Goal: Task Accomplishment & Management: Manage account settings

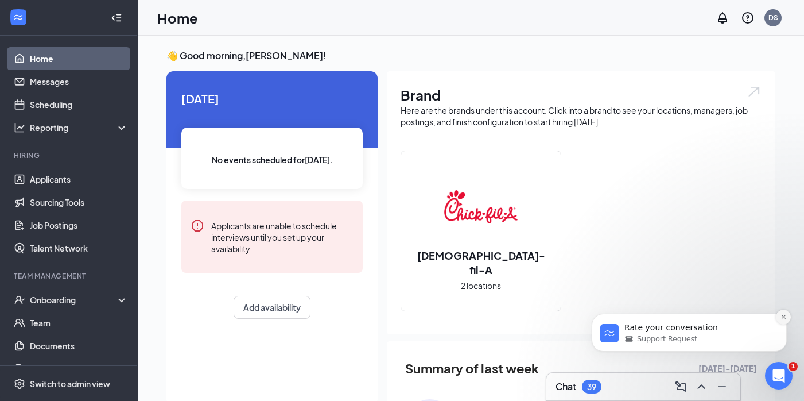
click at [783, 319] on icon "Dismiss notification" at bounding box center [784, 316] width 6 height 6
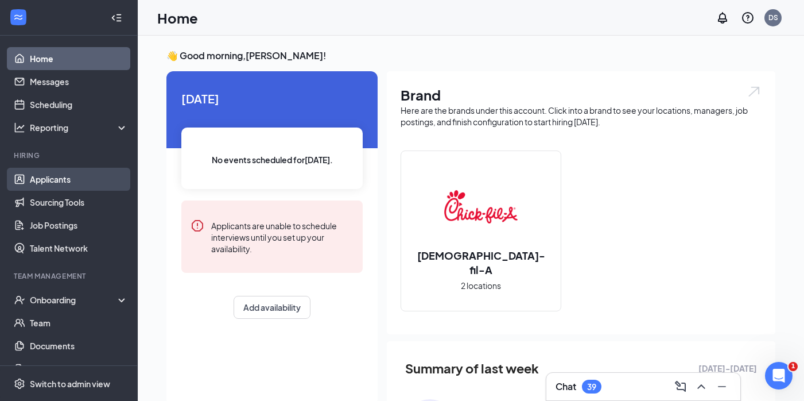
click at [77, 170] on link "Applicants" at bounding box center [79, 179] width 98 height 23
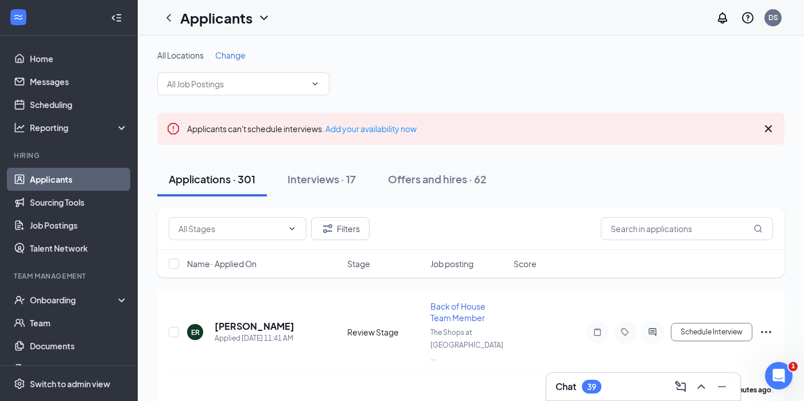
click at [777, 133] on div "Applicants can't schedule interviews. Add your availability now" at bounding box center [470, 128] width 627 height 32
click at [769, 129] on icon "Cross" at bounding box center [768, 128] width 7 height 7
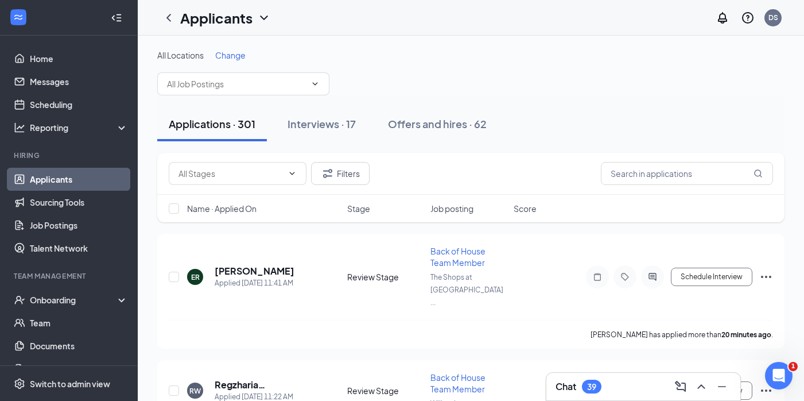
scroll to position [73, 0]
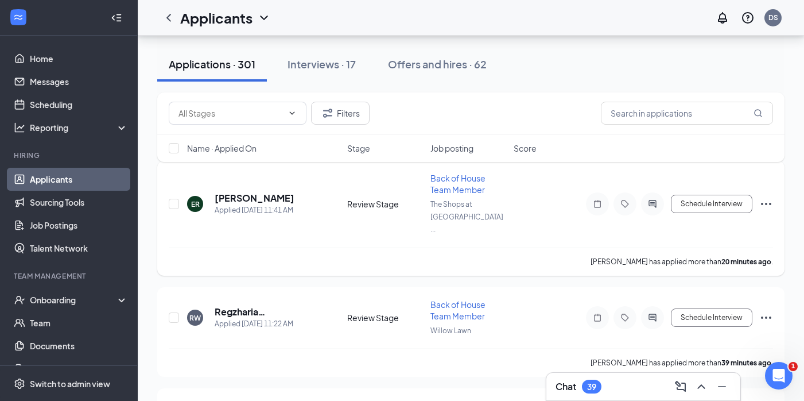
click at [759, 198] on div "Schedule Interview" at bounding box center [670, 203] width 207 height 23
click at [768, 197] on icon "Ellipses" at bounding box center [766, 204] width 14 height 14
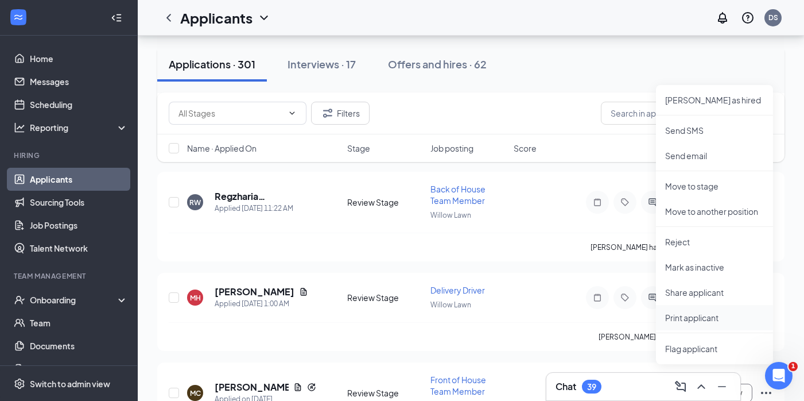
scroll to position [183, 0]
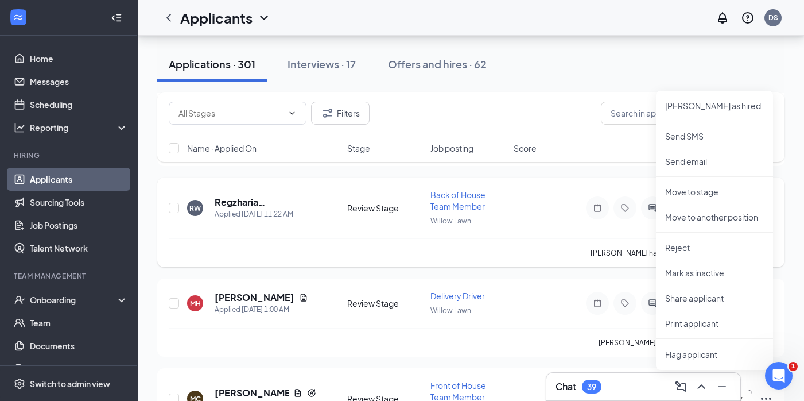
click at [618, 201] on div "RW Regzharia [PERSON_NAME] Applied [DATE] 11:22 AM Review Stage Back of House T…" at bounding box center [471, 213] width 604 height 49
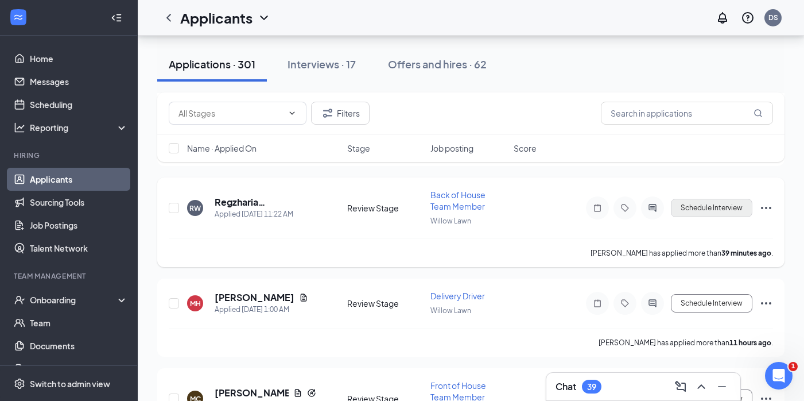
click at [699, 199] on button "Schedule Interview" at bounding box center [712, 208] width 82 height 18
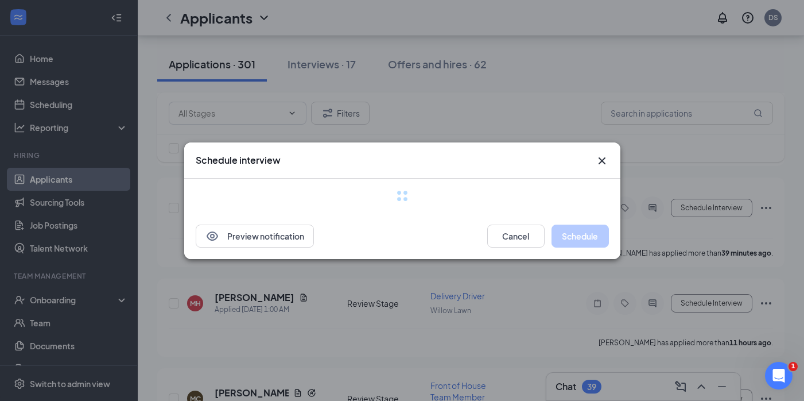
click at [599, 162] on icon "Cross" at bounding box center [602, 161] width 14 height 14
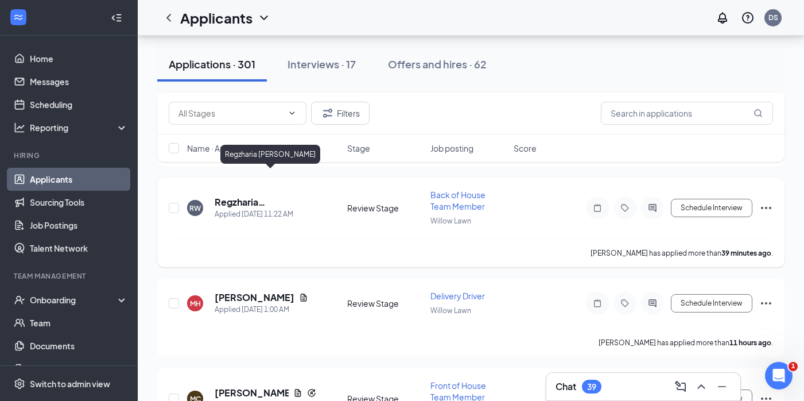
click at [269, 196] on h5 "Regzharia [PERSON_NAME]" at bounding box center [266, 202] width 102 height 13
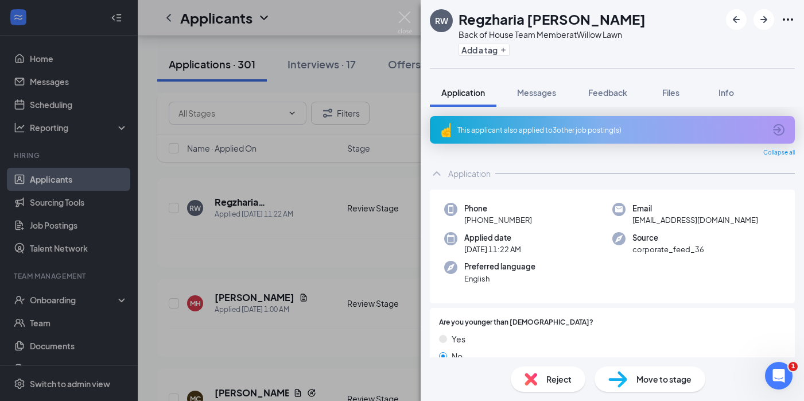
click at [647, 383] on span "Move to stage" at bounding box center [664, 379] width 55 height 13
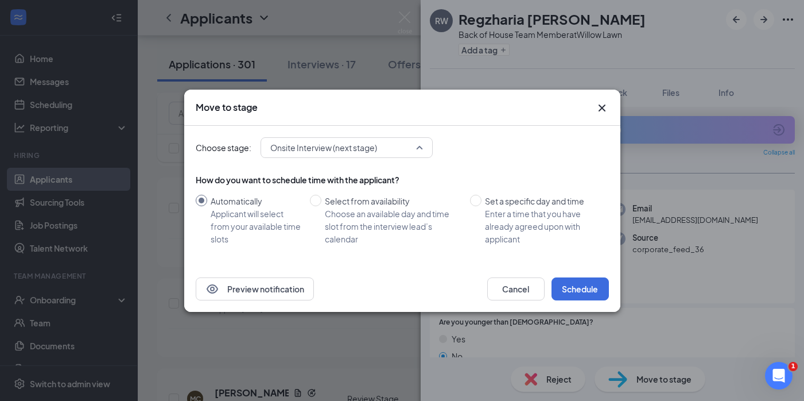
click at [333, 156] on input "search" at bounding box center [342, 148] width 150 height 20
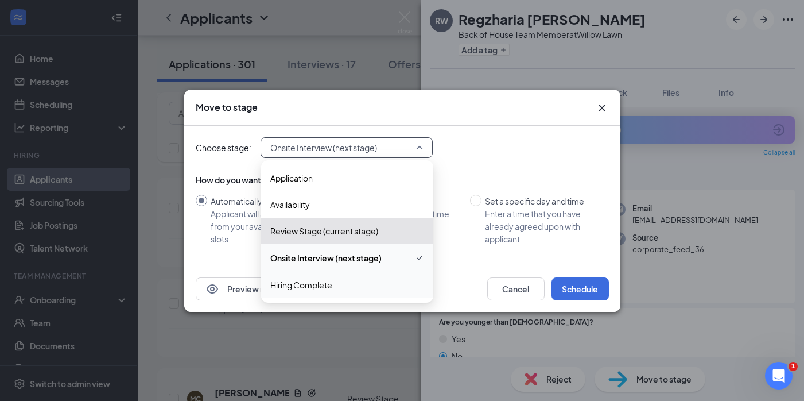
click at [340, 282] on span "Hiring Complete" at bounding box center [347, 284] width 154 height 13
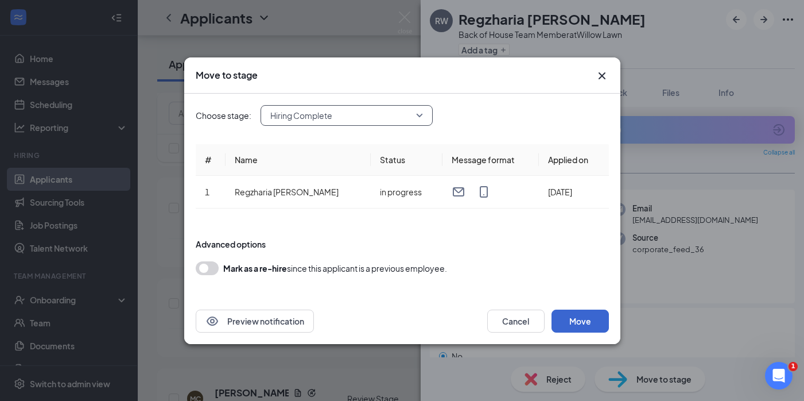
click at [572, 317] on button "Move" at bounding box center [580, 320] width 57 height 23
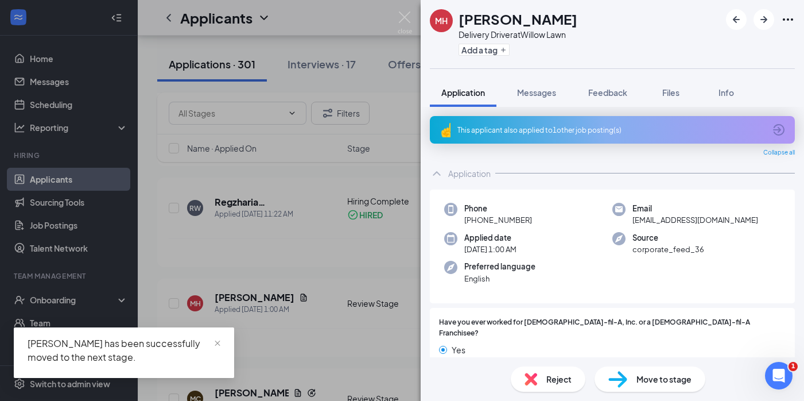
click at [304, 242] on div "MH [PERSON_NAME] Delivery Driver at Willow Lawn Add a tag Application Messages …" at bounding box center [402, 200] width 804 height 401
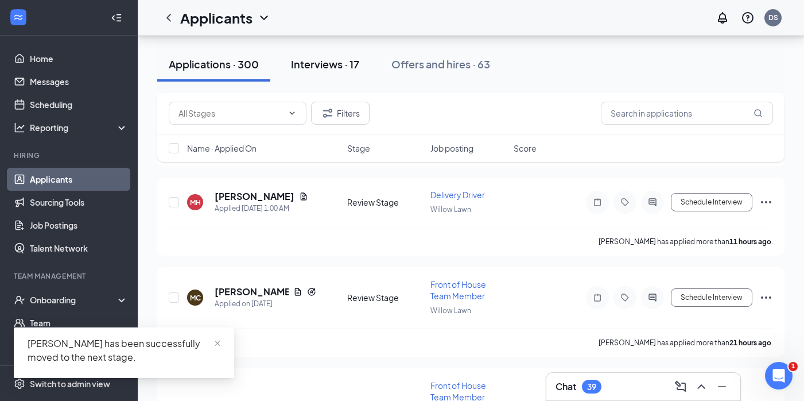
click at [332, 61] on div "Interviews · 17" at bounding box center [325, 64] width 68 height 14
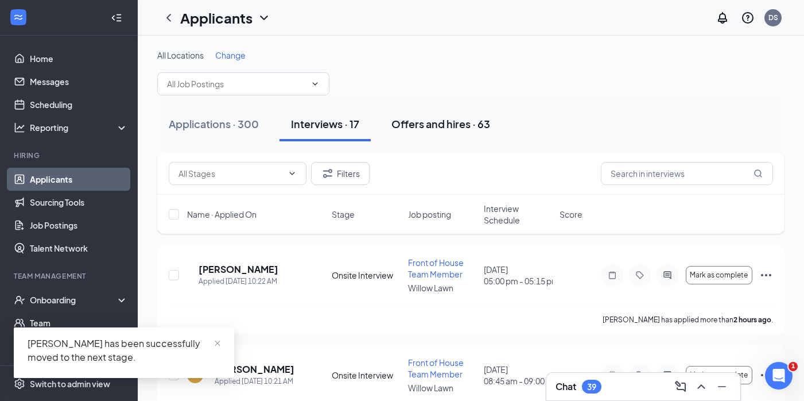
click at [437, 117] on button "Offers and hires · 63" at bounding box center [441, 124] width 122 height 34
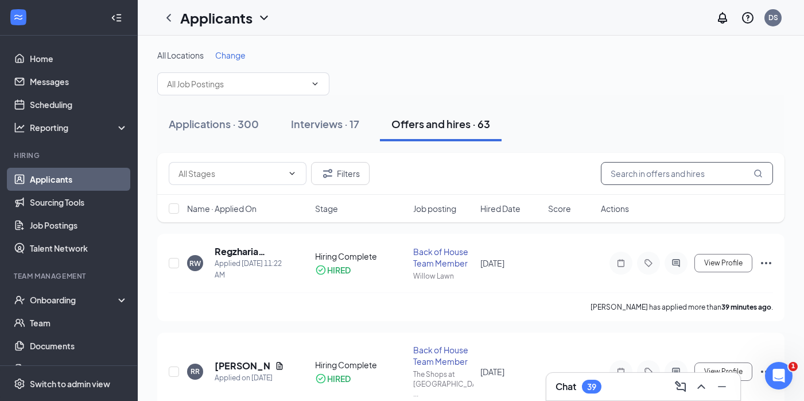
click at [710, 170] on input "text" at bounding box center [687, 173] width 172 height 23
type input "[PERSON_NAME]"
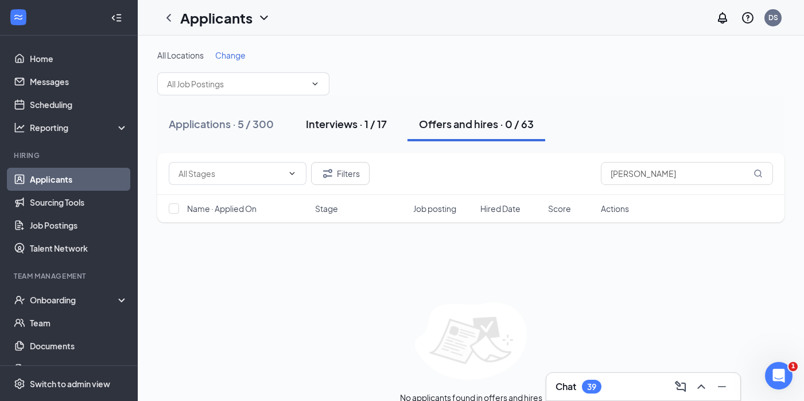
click at [358, 131] on button "Interviews · 1 / 17" at bounding box center [346, 124] width 104 height 34
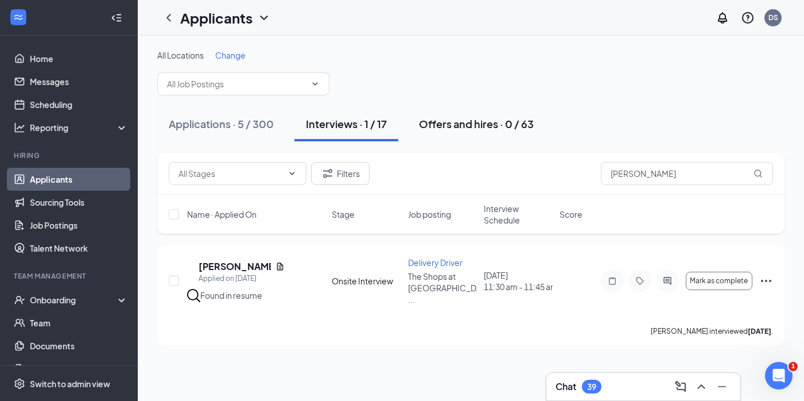
click at [487, 117] on div "Offers and hires · 0 / 63" at bounding box center [476, 124] width 115 height 14
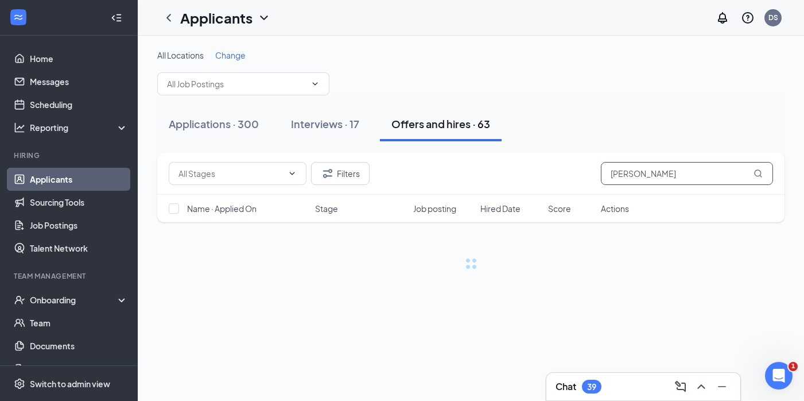
click at [626, 176] on input "[PERSON_NAME]" at bounding box center [687, 173] width 172 height 23
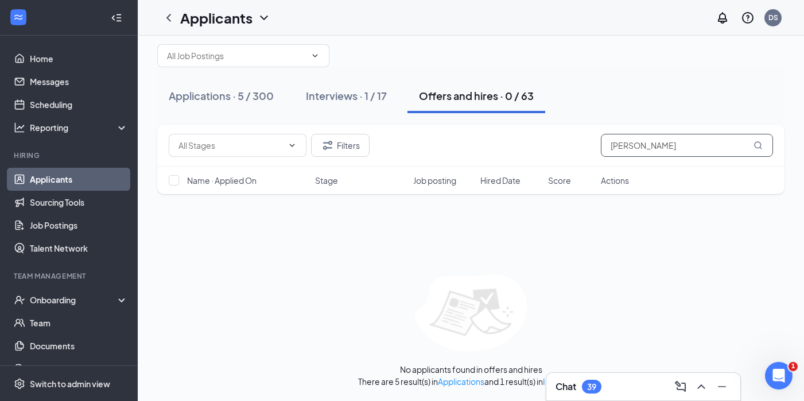
scroll to position [27, 0]
type input "[PERSON_NAME]"
click at [245, 177] on span "Name · Applied On" at bounding box center [221, 181] width 69 height 11
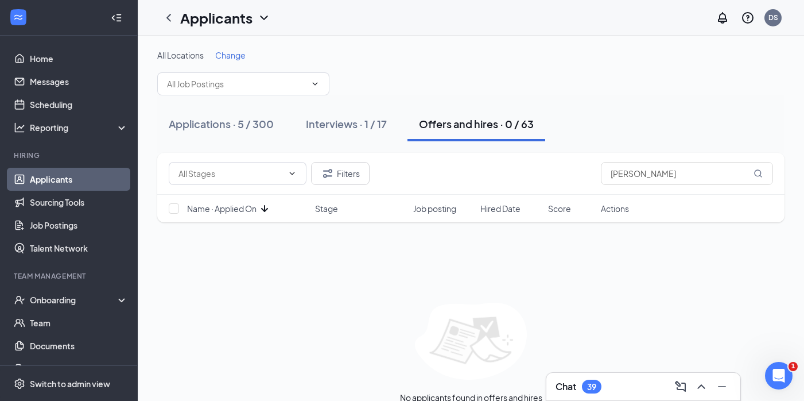
click at [242, 209] on span "Name · Applied On" at bounding box center [221, 208] width 69 height 11
click at [236, 116] on button "Applications · 5 / 300" at bounding box center [221, 124] width 128 height 34
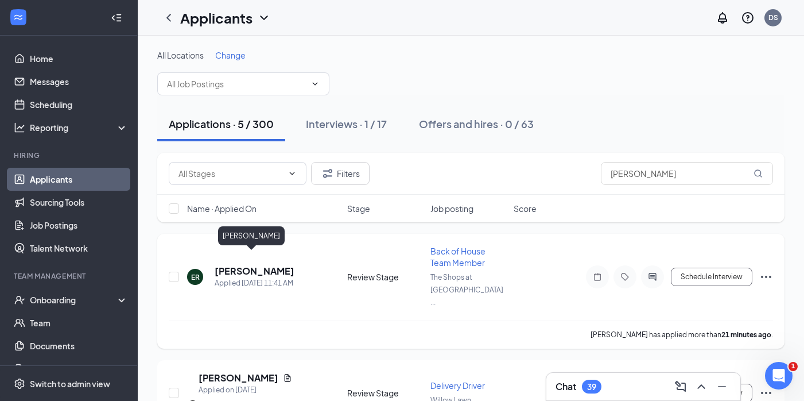
click at [223, 265] on h5 "[PERSON_NAME]" at bounding box center [255, 271] width 80 height 13
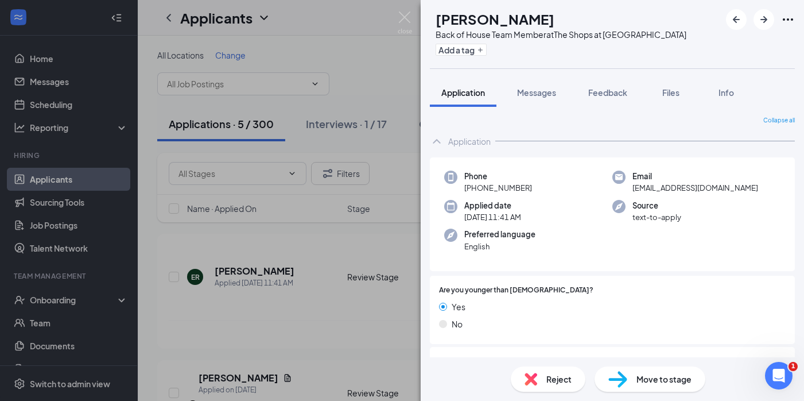
click at [655, 375] on span "Move to stage" at bounding box center [664, 379] width 55 height 13
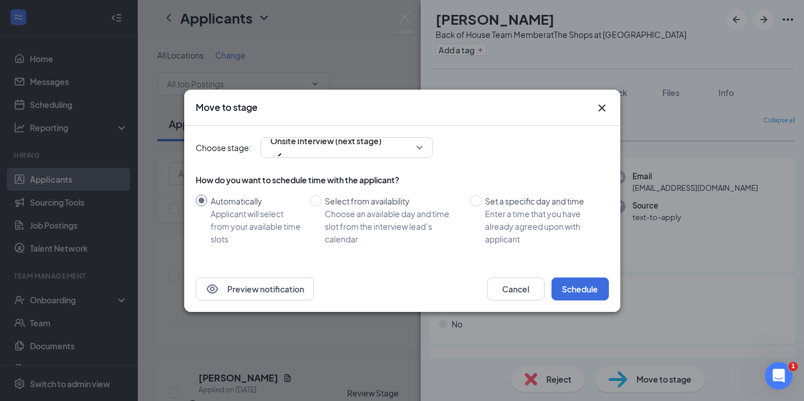
click at [353, 160] on div "Choose stage: Onsite Interview (next stage) How do you want to schedule time wi…" at bounding box center [402, 196] width 413 height 140
click at [353, 158] on div "Choose stage: Onsite Interview (next stage) How do you want to schedule time wi…" at bounding box center [402, 196] width 413 height 140
click at [353, 143] on span "Onsite Interview (next stage)" at bounding box center [325, 140] width 111 height 17
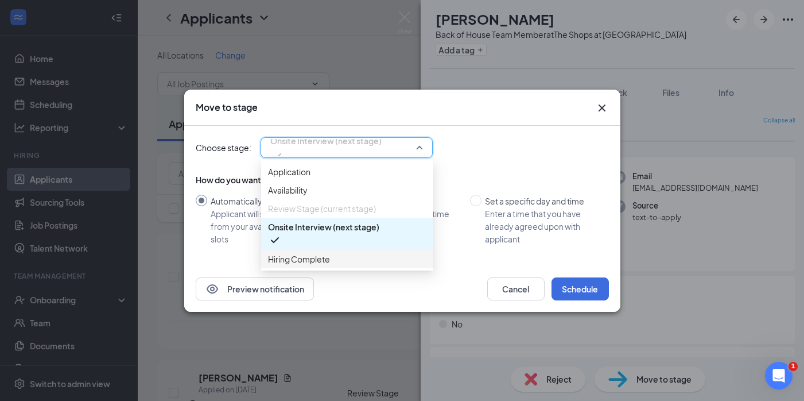
click at [349, 265] on span "Hiring Complete" at bounding box center [347, 259] width 158 height 13
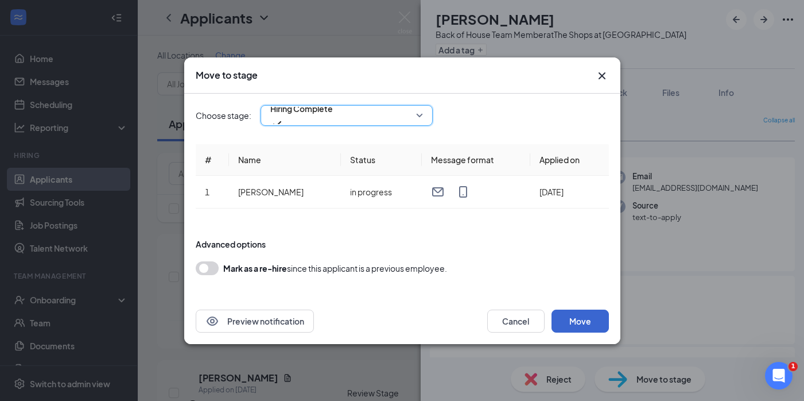
click at [583, 314] on button "Move" at bounding box center [580, 320] width 57 height 23
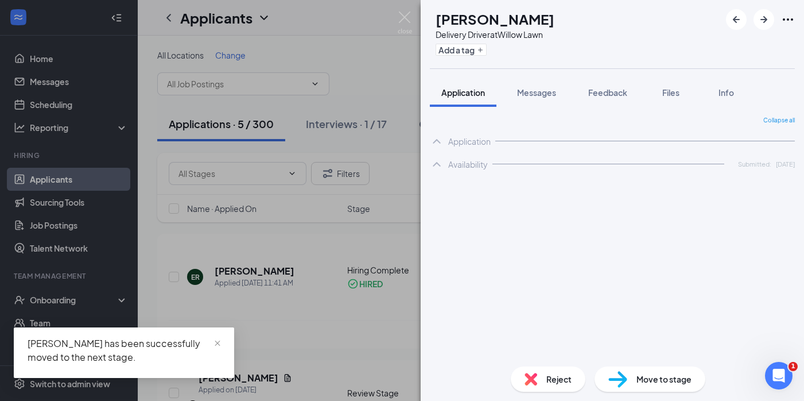
click at [285, 236] on div "DH [PERSON_NAME] Delivery Driver at Willow Lawn Add a tag Application Messages …" at bounding box center [402, 200] width 804 height 401
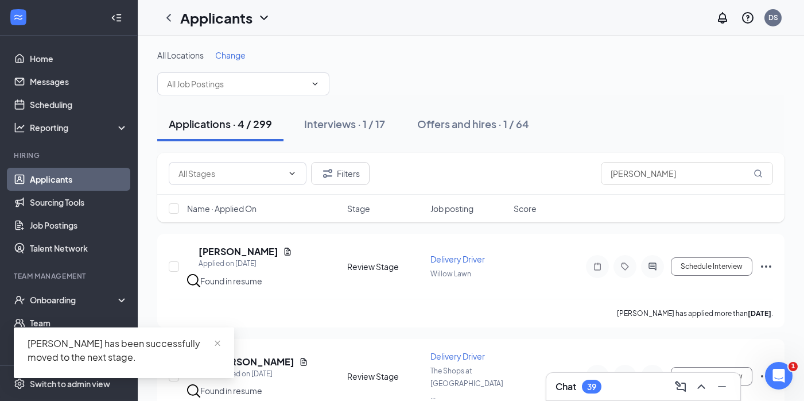
click at [471, 145] on div "Applications · 4 / 299 Interviews · 1 / 17 Offers and hires · 1 / 64" at bounding box center [470, 123] width 627 height 57
click at [474, 138] on button "Offers and hires · 1 / 64" at bounding box center [473, 124] width 135 height 34
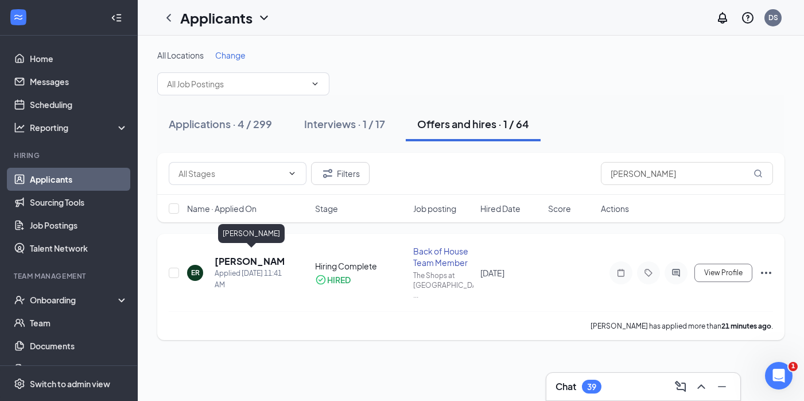
click at [255, 255] on h5 "[PERSON_NAME]" at bounding box center [249, 261] width 69 height 13
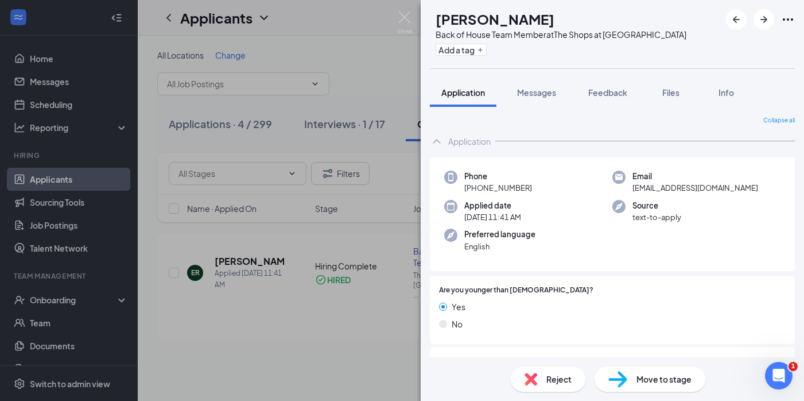
click at [333, 305] on div "ER [PERSON_NAME] Back of House Team Member at The Shops at [GEOGRAPHIC_DATA] Ad…" at bounding box center [402, 200] width 804 height 401
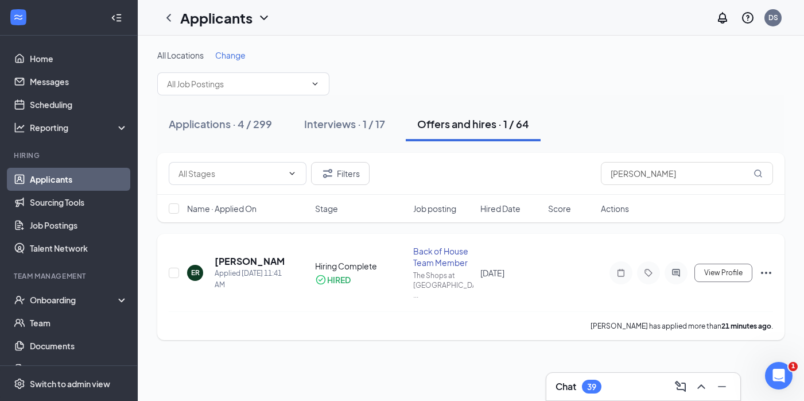
click at [360, 261] on div "Hiring Complete" at bounding box center [360, 265] width 91 height 11
click at [744, 264] on button "View Profile" at bounding box center [724, 272] width 58 height 18
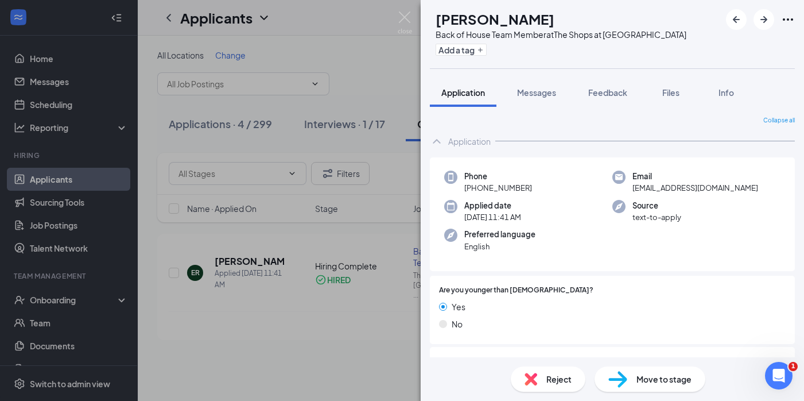
click at [328, 343] on div "ER [PERSON_NAME] Back of House Team Member at The Shops at [GEOGRAPHIC_DATA] Ad…" at bounding box center [402, 200] width 804 height 401
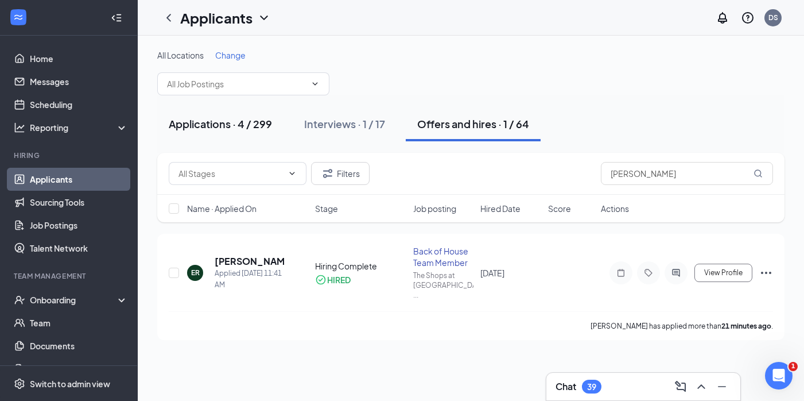
click at [266, 130] on div "Applications · 4 / 299" at bounding box center [220, 124] width 103 height 14
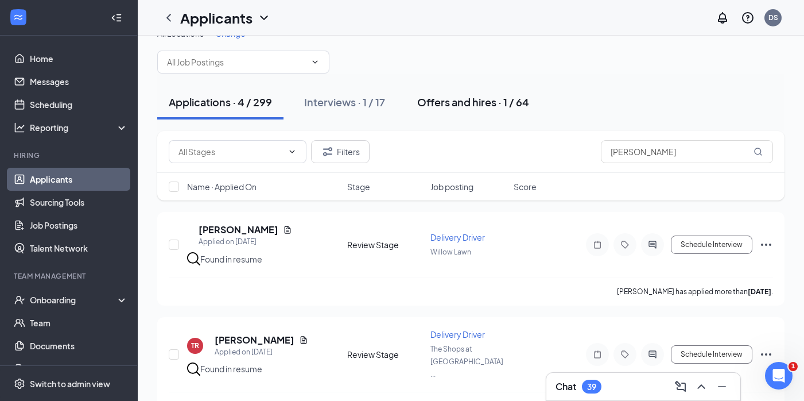
scroll to position [22, 0]
click at [739, 146] on input "[PERSON_NAME]" at bounding box center [687, 150] width 172 height 23
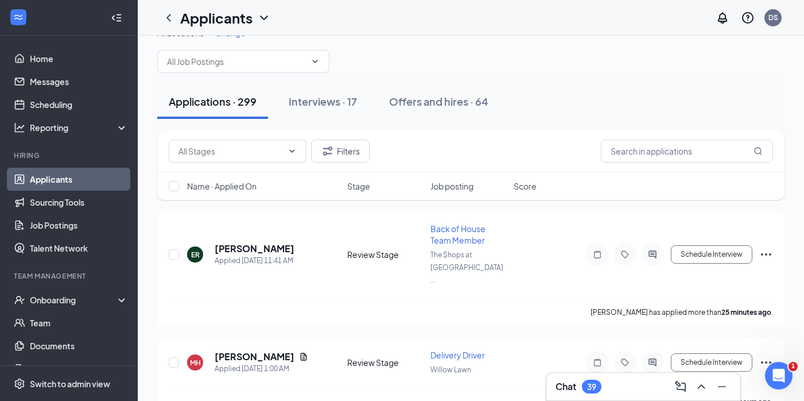
click at [694, 114] on div "Applications · 299 Interviews · 17 Offers and hires · 64" at bounding box center [470, 101] width 627 height 34
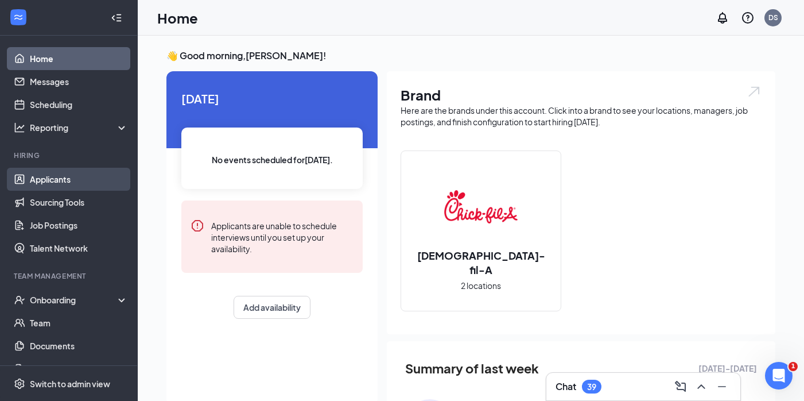
click at [79, 187] on link "Applicants" at bounding box center [79, 179] width 98 height 23
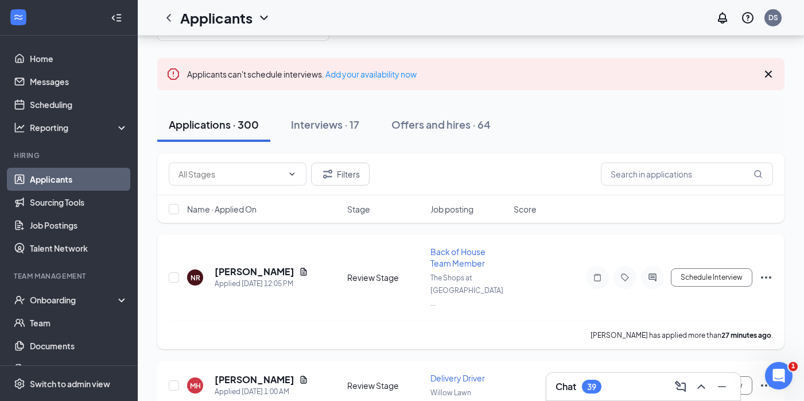
scroll to position [55, 0]
click at [275, 265] on h5 "[PERSON_NAME]" at bounding box center [255, 271] width 80 height 13
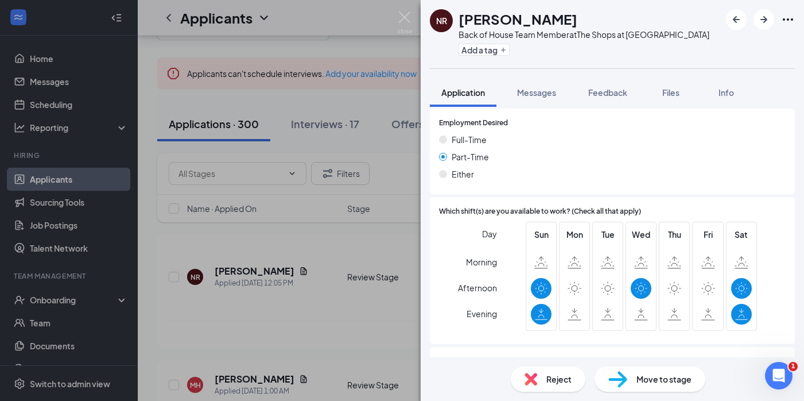
scroll to position [700, 0]
click at [632, 381] on div "Move to stage" at bounding box center [650, 378] width 111 height 25
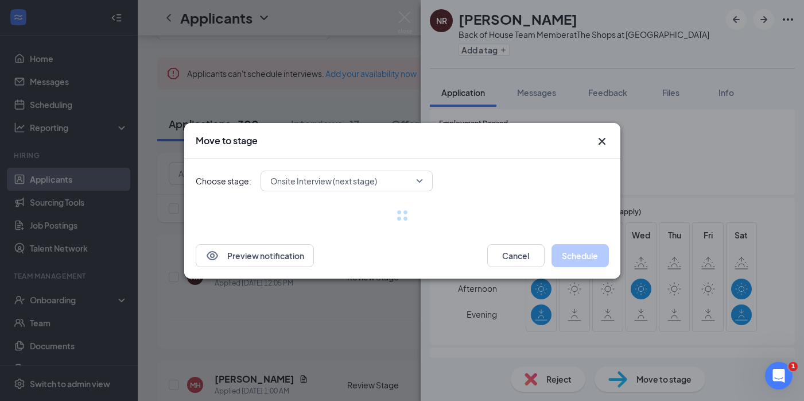
click at [316, 183] on span "Onsite Interview (next stage)" at bounding box center [323, 180] width 107 height 17
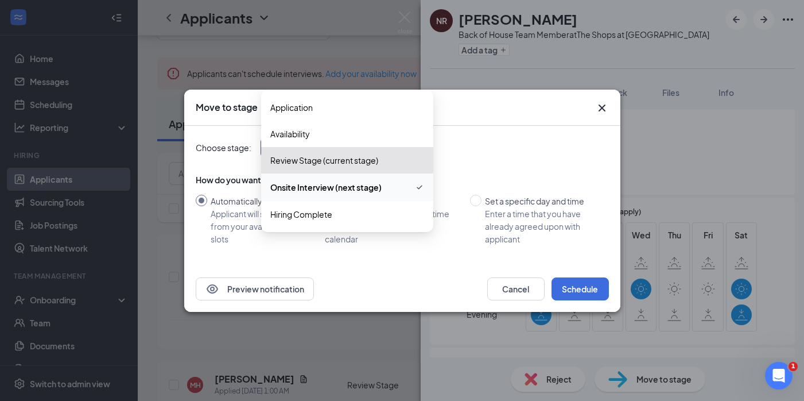
click at [496, 166] on div "Choose stage: Onsite Interview (next stage) 4003106 4003107 4003108 Application…" at bounding box center [402, 196] width 413 height 140
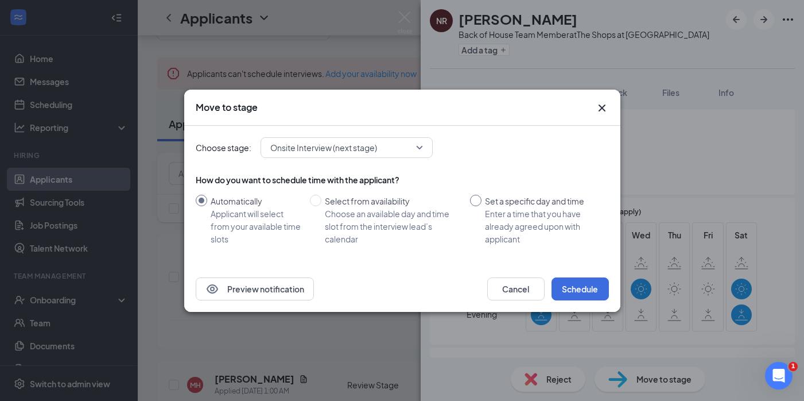
click at [503, 210] on div "Enter a time that you have already agreed upon with applicant" at bounding box center [542, 226] width 115 height 38
click at [482, 206] on input "Set a specific day and time Enter a time that you have already agreed upon with…" at bounding box center [475, 200] width 11 height 11
radio input "true"
radio input "false"
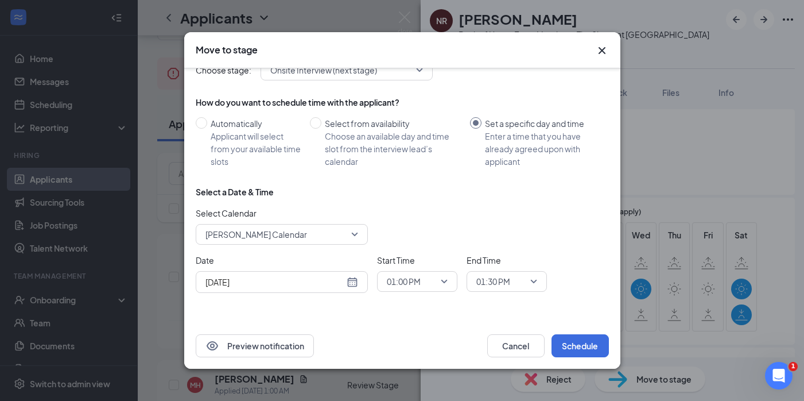
scroll to position [20, 0]
click at [416, 285] on span "01:00 PM" at bounding box center [404, 281] width 34 height 17
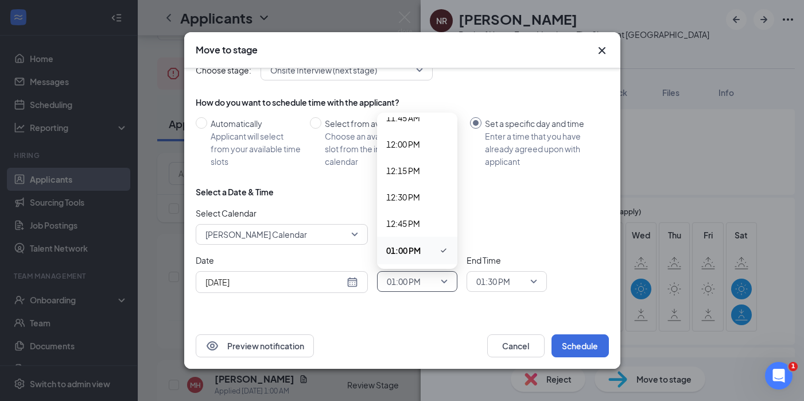
click at [364, 282] on div "[DATE]" at bounding box center [282, 282] width 172 height 22
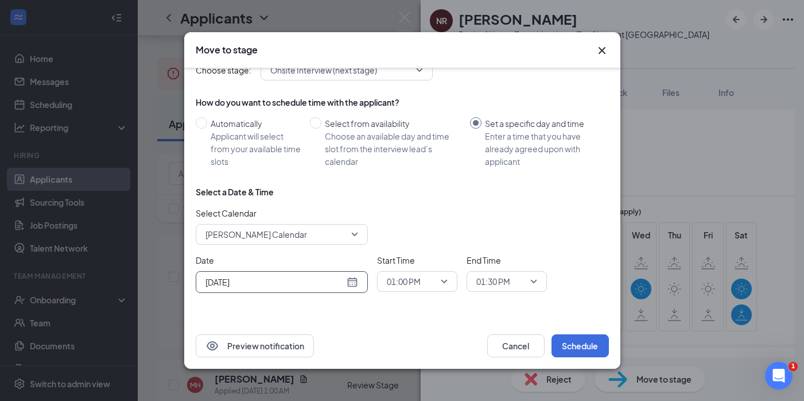
click at [348, 282] on div "[DATE]" at bounding box center [281, 282] width 153 height 13
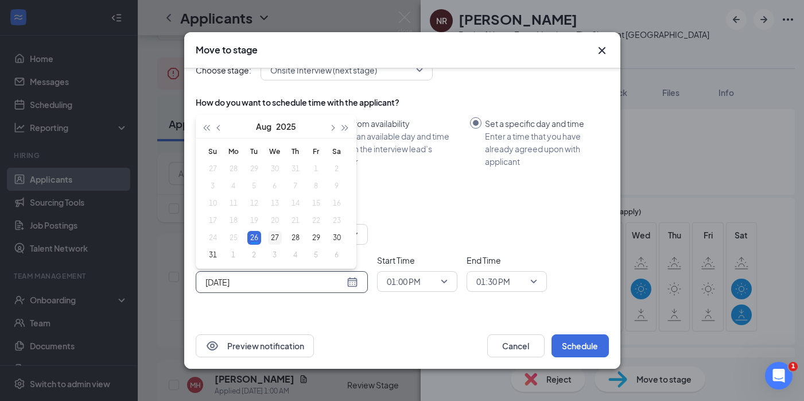
type input "Aug 27, 2025"
click at [271, 232] on div "27" at bounding box center [275, 238] width 14 height 14
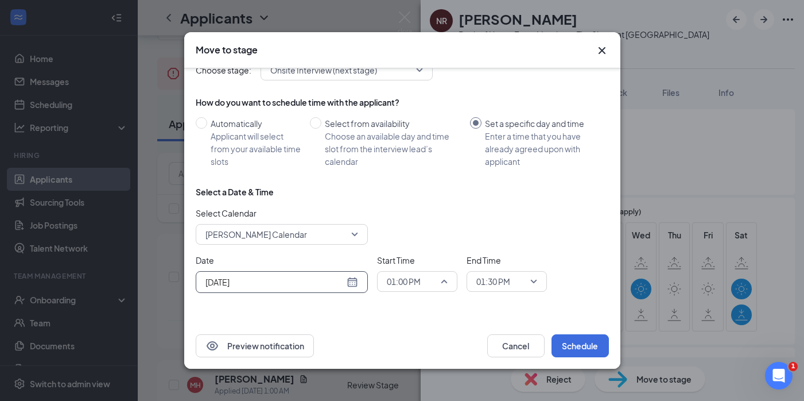
click at [434, 282] on span "01:00 PM" at bounding box center [412, 281] width 51 height 17
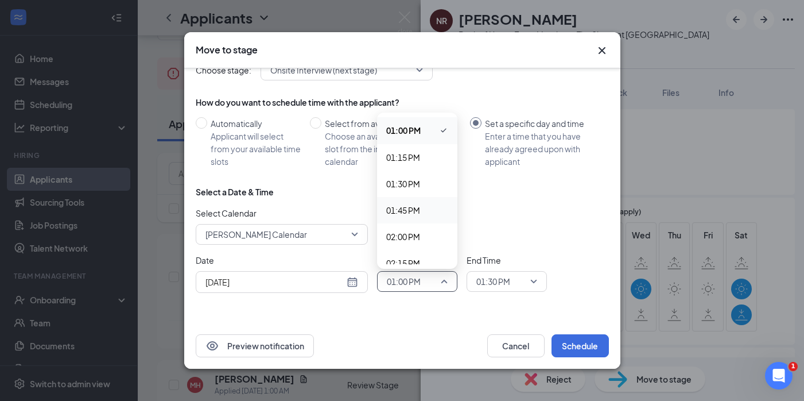
scroll to position [1387, 0]
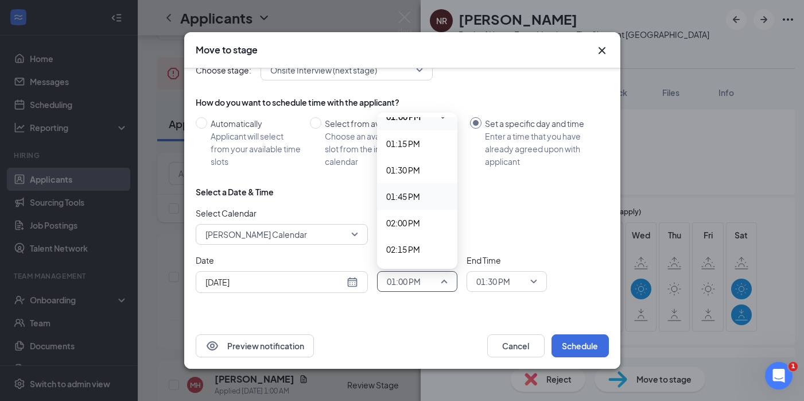
click at [411, 204] on div "01:45 PM" at bounding box center [417, 196] width 80 height 26
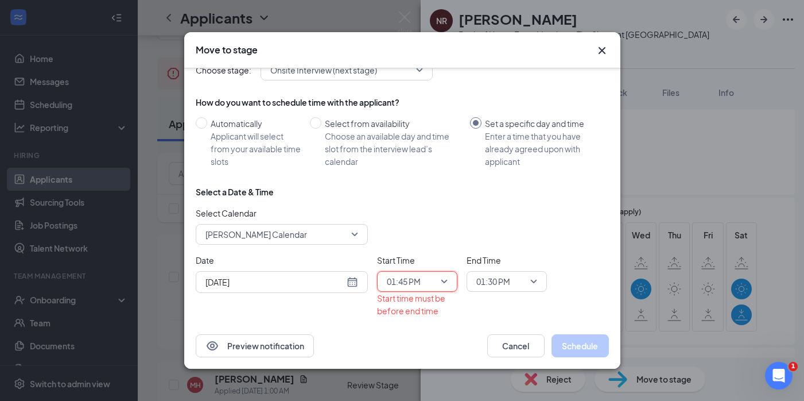
click at [524, 282] on span "01:30 PM" at bounding box center [501, 281] width 51 height 17
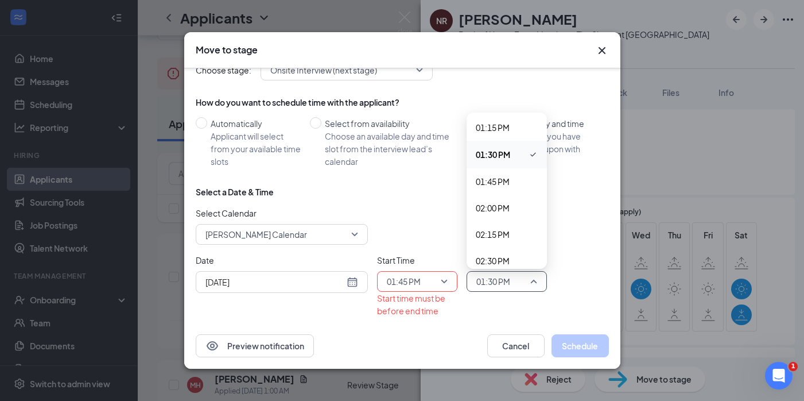
scroll to position [1403, 0]
click at [503, 199] on div "02:00 PM" at bounding box center [507, 207] width 80 height 26
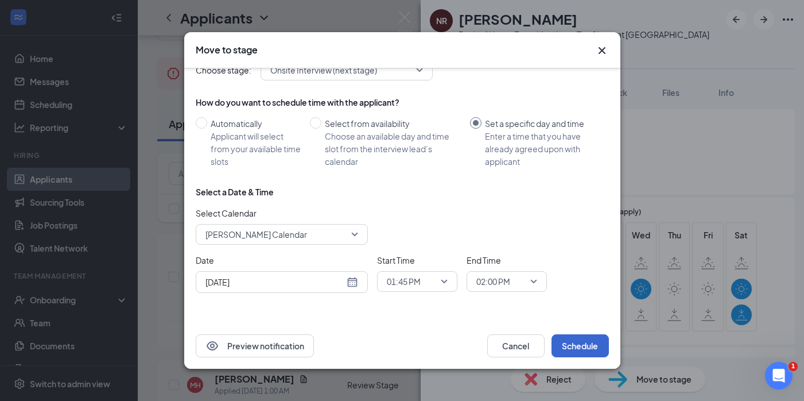
click at [584, 349] on button "Schedule" at bounding box center [580, 345] width 57 height 23
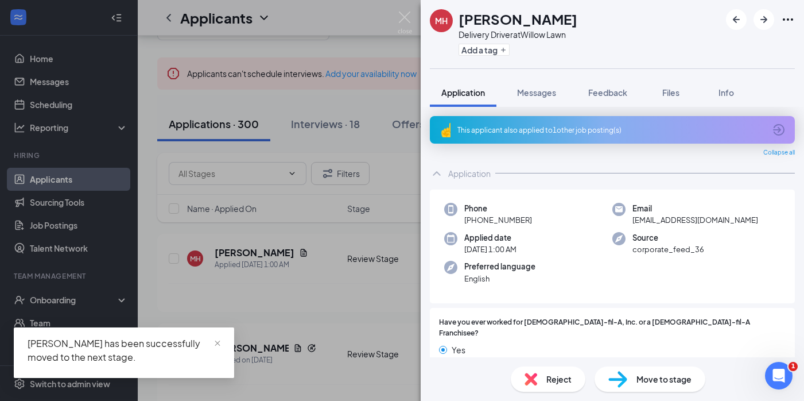
click at [309, 235] on div "MH [PERSON_NAME] Delivery Driver at Willow Lawn Add a tag Application Messages …" at bounding box center [402, 200] width 804 height 401
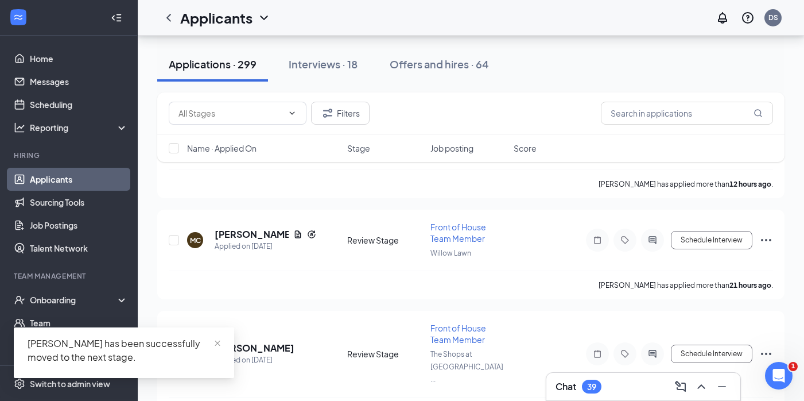
scroll to position [191, 0]
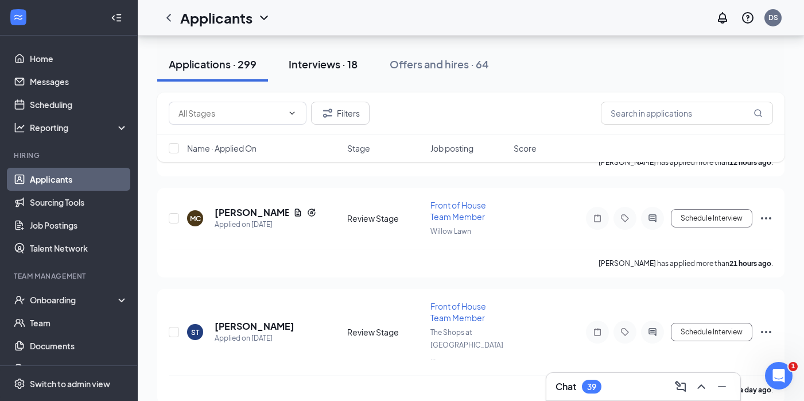
click at [339, 65] on div "Interviews · 18" at bounding box center [323, 64] width 69 height 14
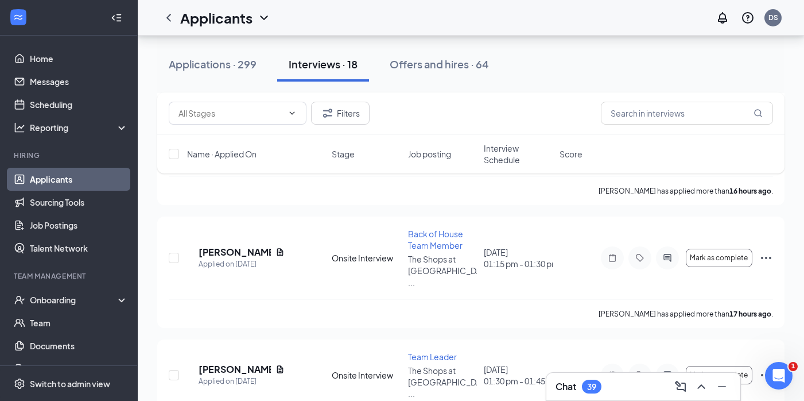
scroll to position [523, 0]
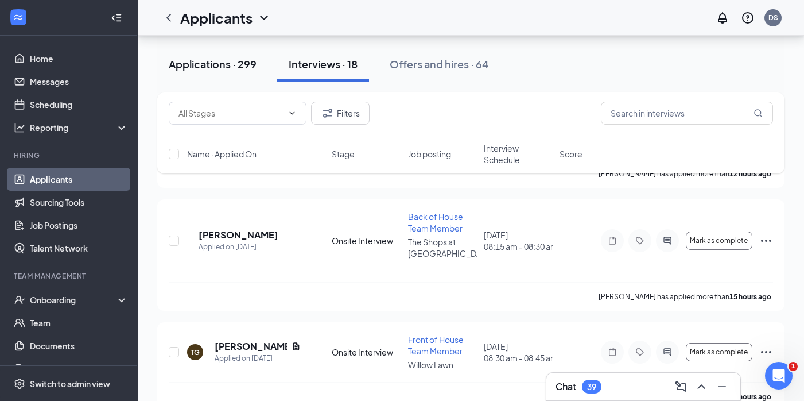
click at [235, 56] on button "Applications · 299" at bounding box center [212, 64] width 111 height 34
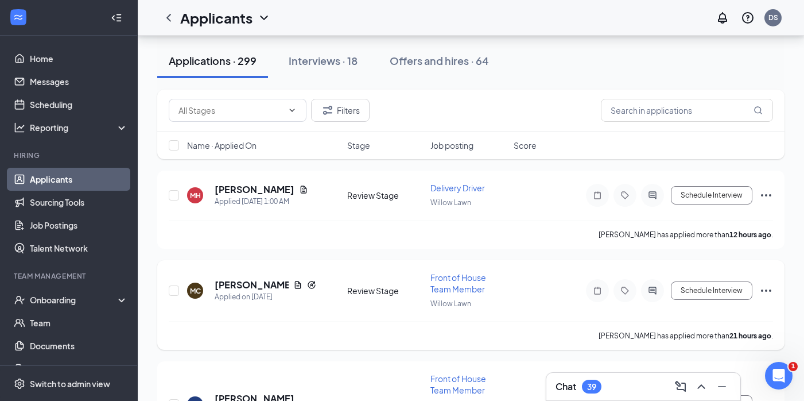
scroll to position [162, 0]
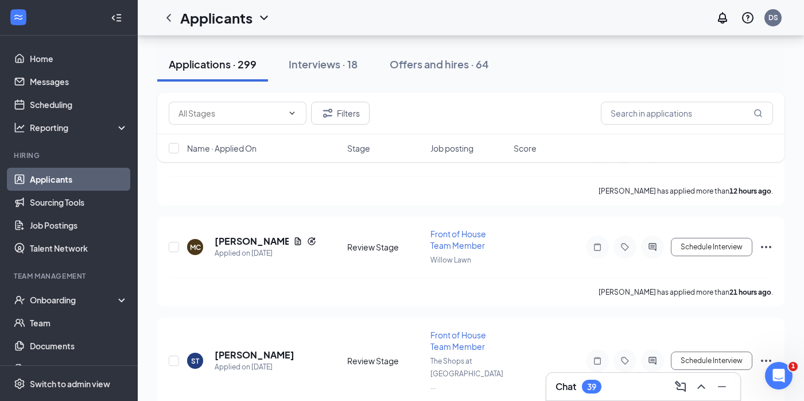
click at [449, 154] on div "Name · Applied On Stage Job posting Score" at bounding box center [470, 148] width 627 height 28
click at [449, 149] on span "Job posting" at bounding box center [451, 147] width 43 height 11
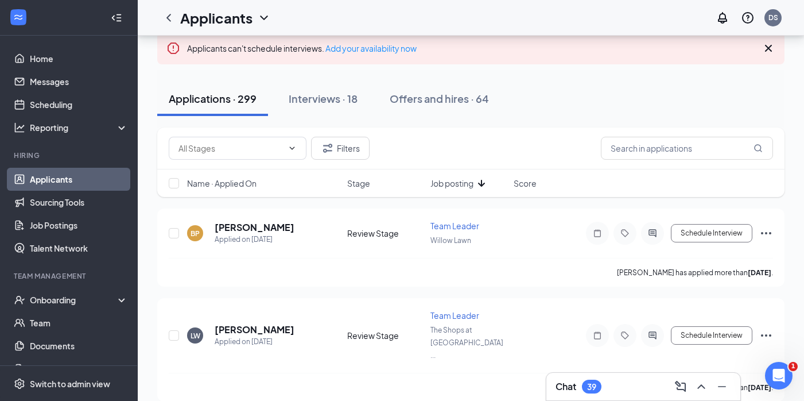
scroll to position [79, 0]
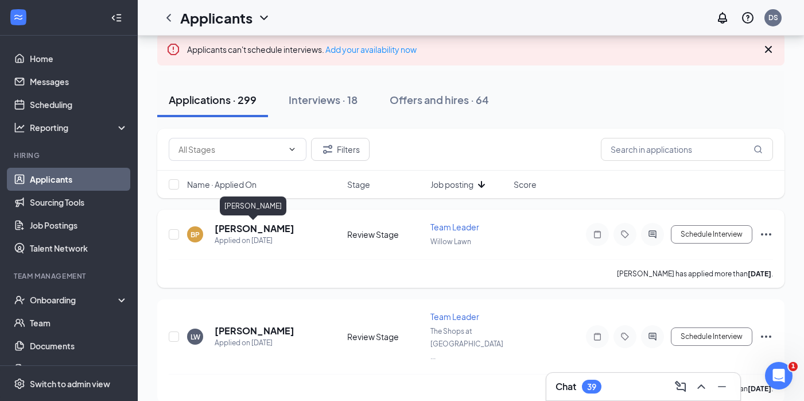
click at [273, 226] on h5 "Brandan Proctor" at bounding box center [255, 228] width 80 height 13
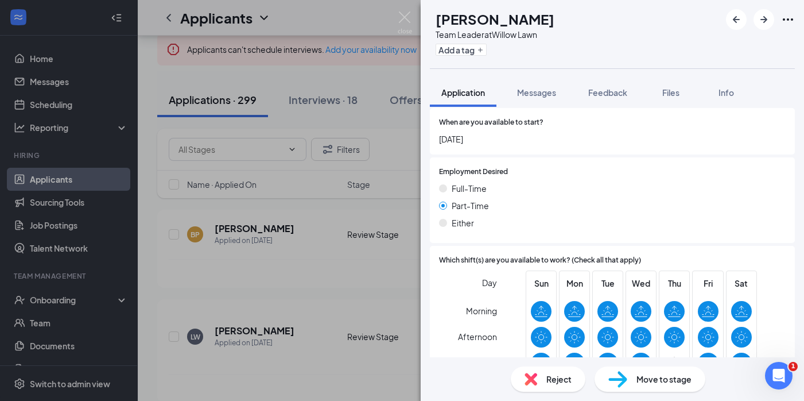
scroll to position [640, 0]
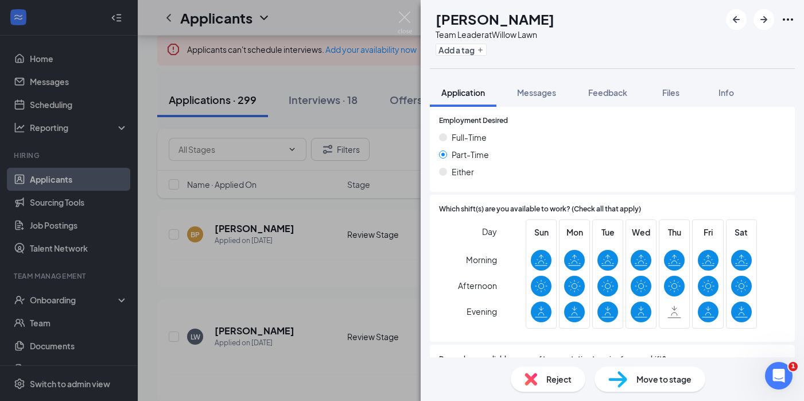
click at [667, 381] on span "Move to stage" at bounding box center [664, 379] width 55 height 13
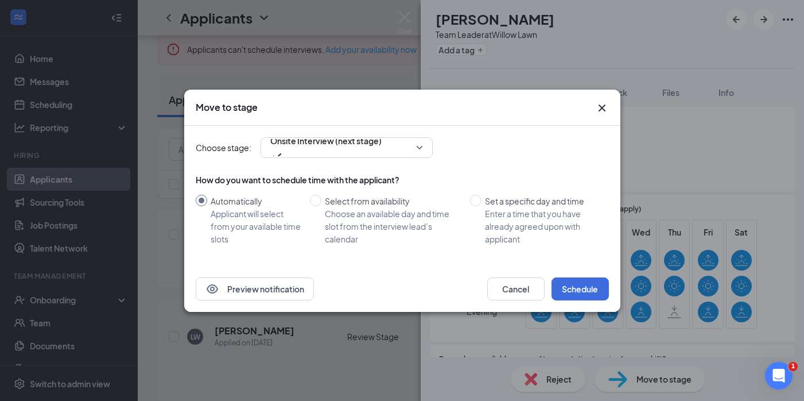
click at [542, 188] on div "How do you want to schedule time with the applicant? Automatically Applicant wi…" at bounding box center [402, 209] width 413 height 71
click at [515, 220] on div "Enter a time that you have already agreed upon with applicant" at bounding box center [542, 226] width 115 height 38
click at [482, 206] on input "Set a specific day and time Enter a time that you have already agreed upon with…" at bounding box center [475, 200] width 11 height 11
radio input "true"
radio input "false"
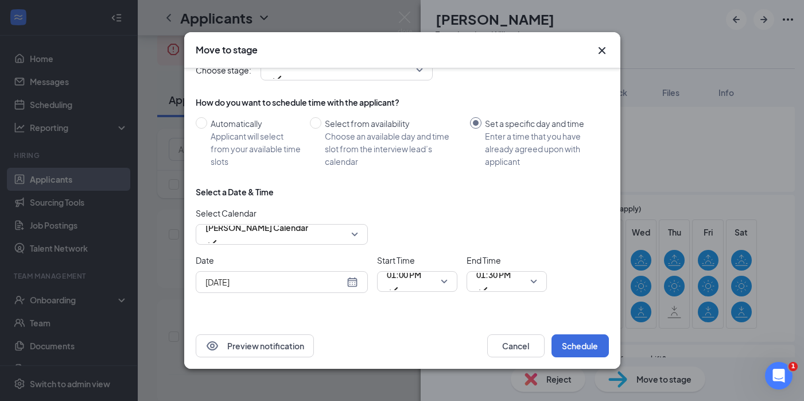
scroll to position [20, 0]
click at [421, 288] on span "01:00 PM" at bounding box center [404, 281] width 34 height 31
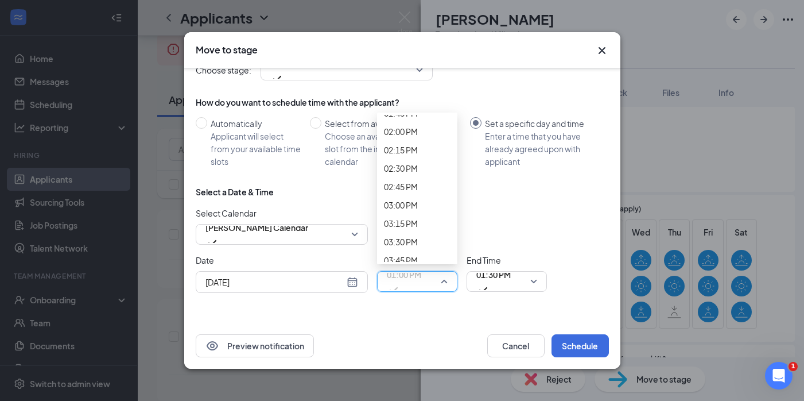
scroll to position [1033, 0]
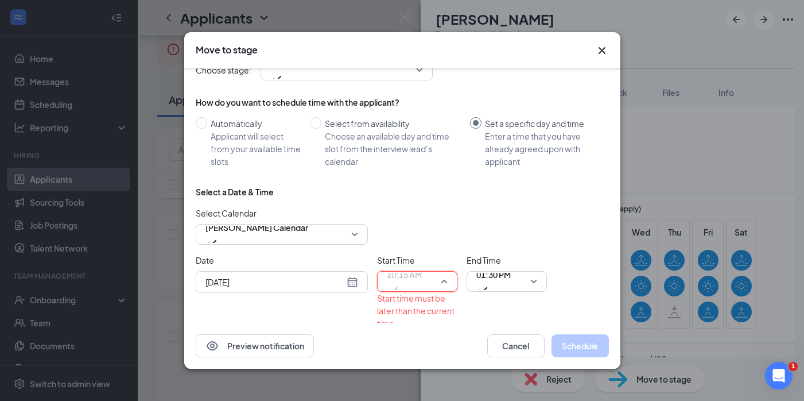
click at [420, 282] on span "10:15 AM" at bounding box center [404, 274] width 35 height 17
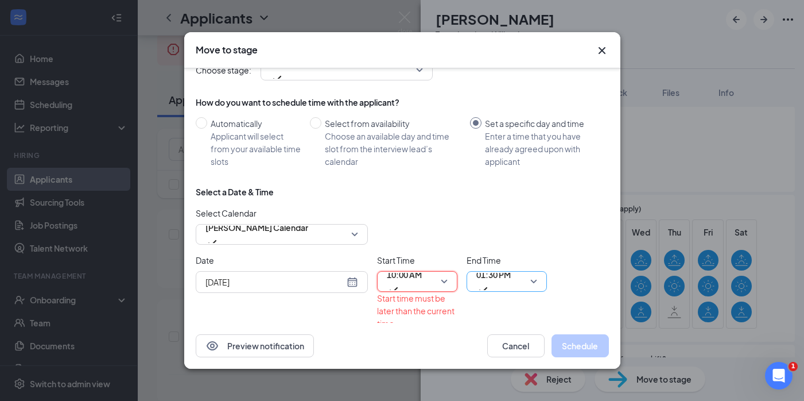
click at [511, 285] on span "01:30 PM" at bounding box center [493, 281] width 34 height 31
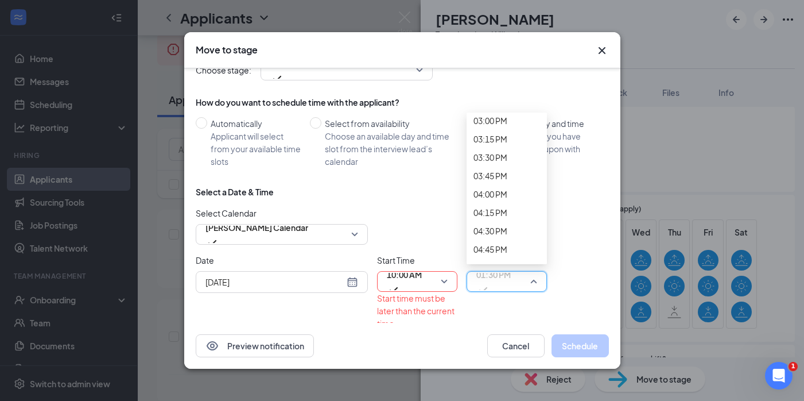
scroll to position [1079, 0]
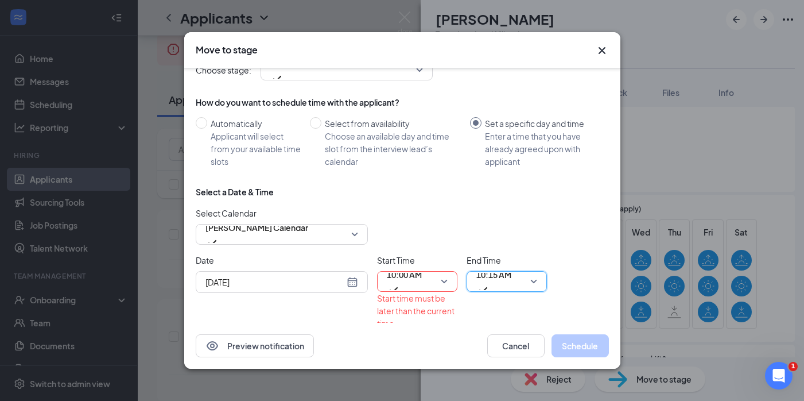
click at [323, 277] on input "[DATE]" at bounding box center [274, 282] width 139 height 13
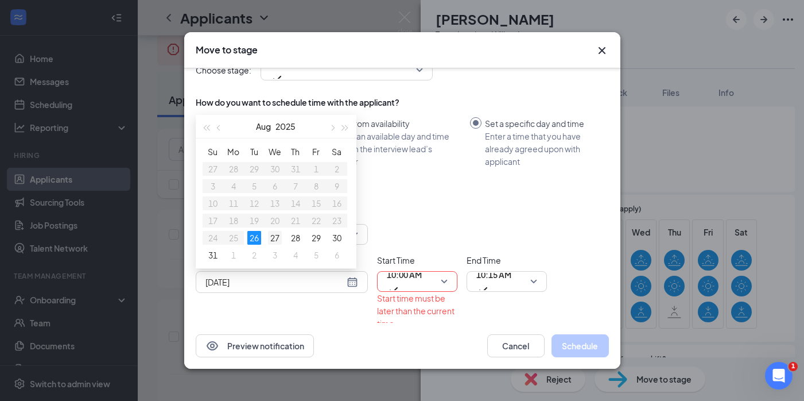
type input "Aug 27, 2025"
click at [268, 238] on div "27" at bounding box center [275, 238] width 14 height 14
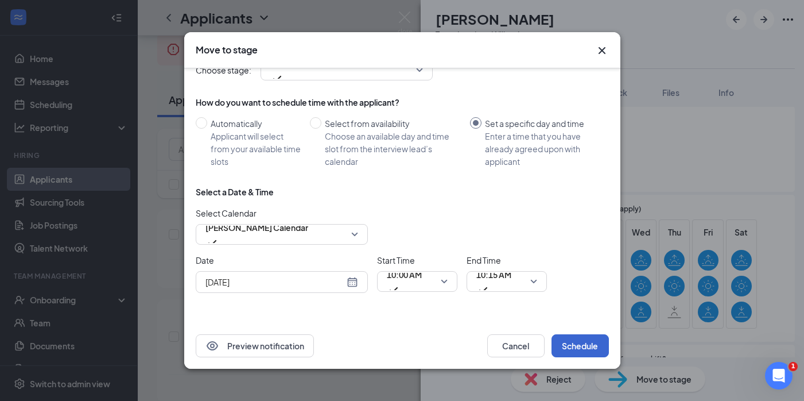
click at [578, 341] on button "Schedule" at bounding box center [580, 345] width 57 height 23
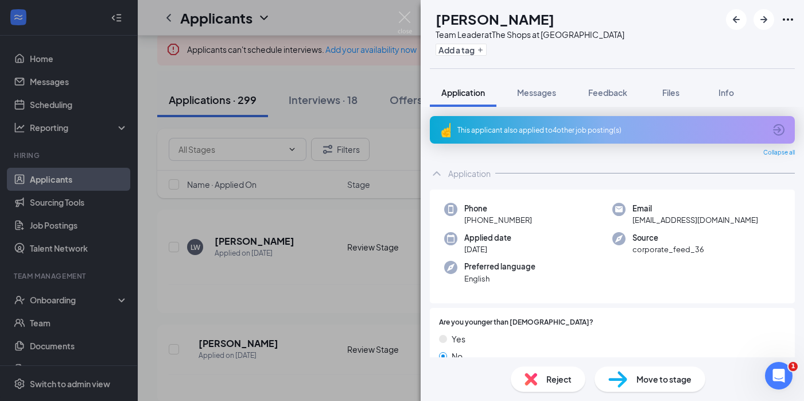
click at [669, 395] on div "Reject Move to stage" at bounding box center [612, 379] width 383 height 44
click at [669, 386] on div "Move to stage" at bounding box center [650, 378] width 111 height 25
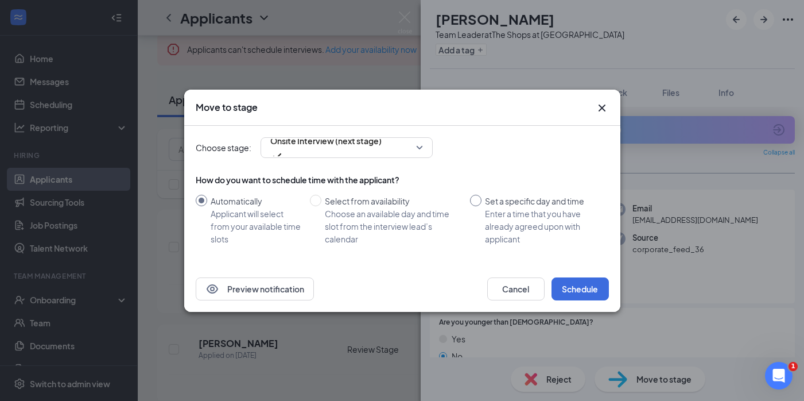
click at [554, 199] on div "Set a specific day and time" at bounding box center [542, 201] width 115 height 13
click at [482, 199] on input "Set a specific day and time Enter a time that you have already agreed upon with…" at bounding box center [475, 200] width 11 height 11
radio input "true"
radio input "false"
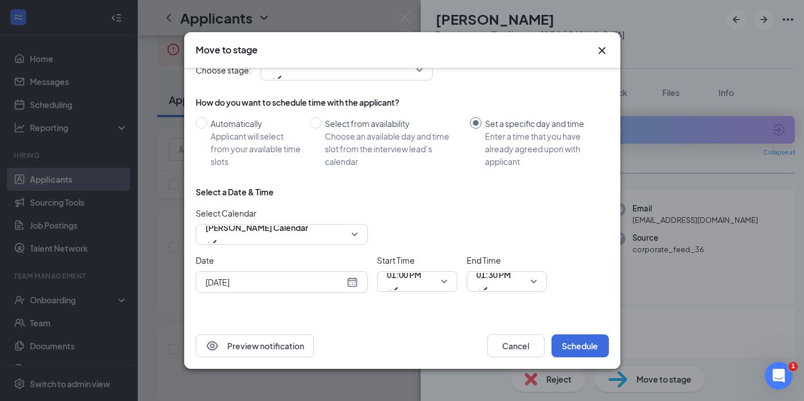
scroll to position [20, 0]
click at [351, 278] on div "[DATE]" at bounding box center [281, 282] width 153 height 13
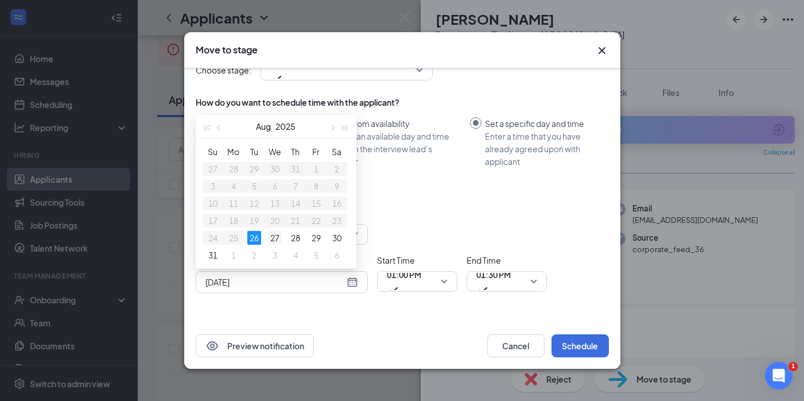
type input "Aug 27, 2025"
click at [270, 231] on div "27" at bounding box center [275, 238] width 14 height 14
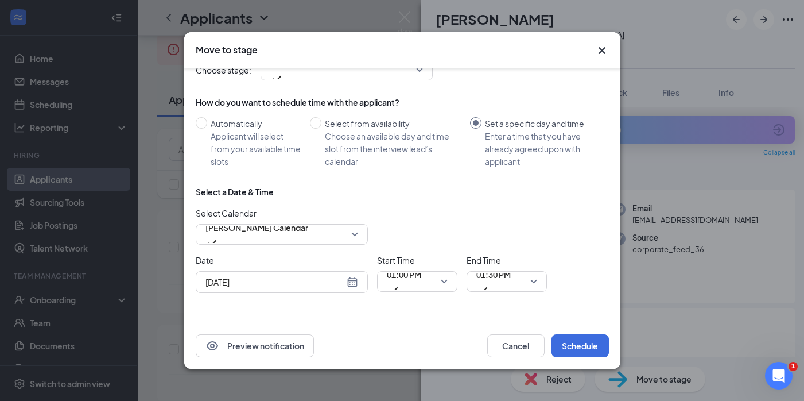
click at [431, 262] on span "Start Time" at bounding box center [417, 260] width 80 height 13
click at [421, 274] on span "01:00 PM" at bounding box center [404, 281] width 34 height 31
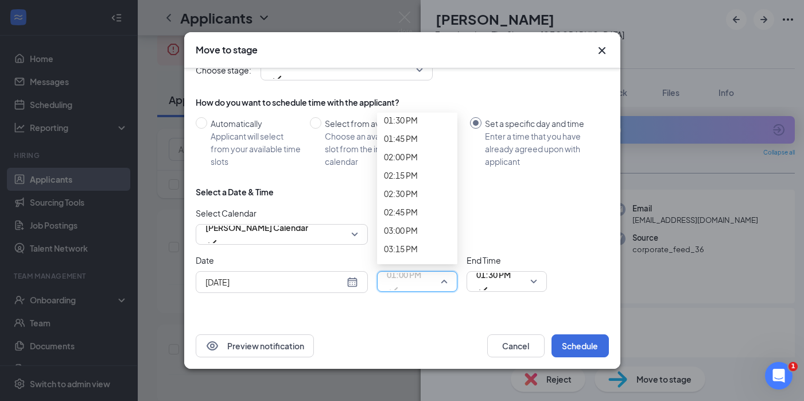
scroll to position [994, 0]
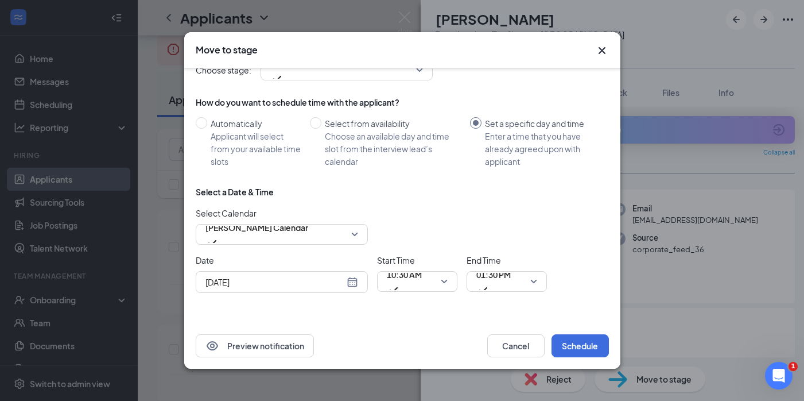
click at [531, 292] on div "End Time 01:30 PM" at bounding box center [507, 273] width 80 height 39
click at [529, 274] on span "01:30 PM" at bounding box center [506, 281] width 61 height 17
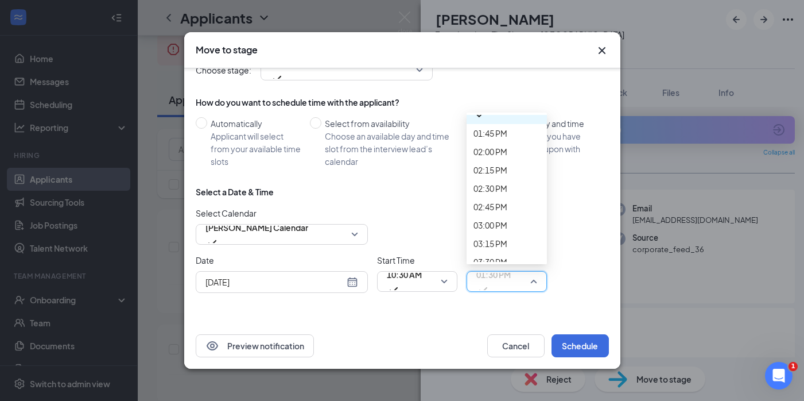
scroll to position [1015, 0]
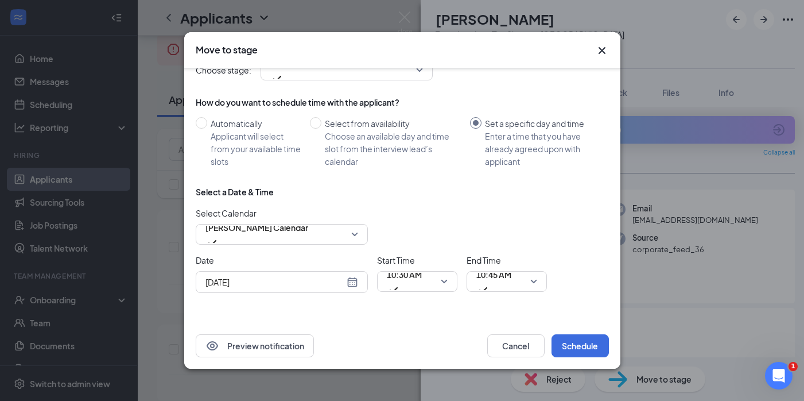
click at [540, 300] on div "Select a Date & Time Select Calendar Duaa Saeed's Calendar Date Aug 27, 2025 Au…" at bounding box center [402, 244] width 413 height 116
click at [580, 339] on button "Schedule" at bounding box center [580, 345] width 57 height 23
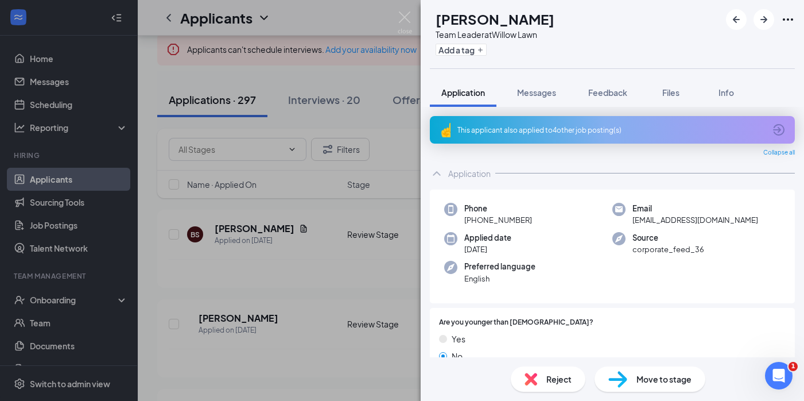
click at [304, 282] on div "LW Logan Walker Team Leader at Willow Lawn Add a tag Application Messages Feedb…" at bounding box center [402, 200] width 804 height 401
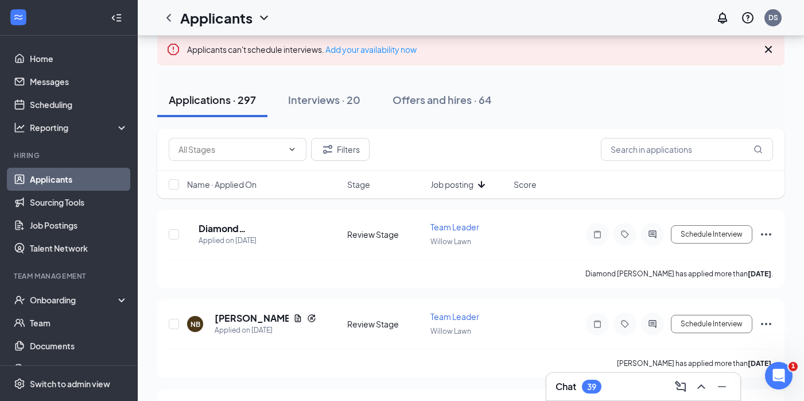
click at [627, 386] on div "Chat 39" at bounding box center [644, 386] width 176 height 18
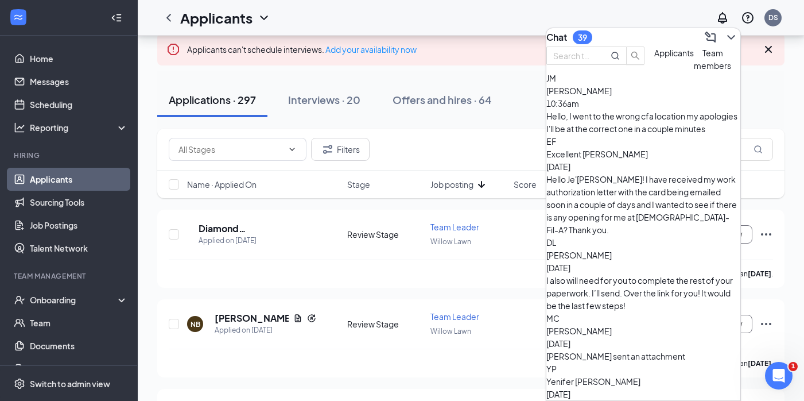
click at [76, 174] on link "Applicants" at bounding box center [79, 179] width 98 height 23
click at [78, 180] on link "Applicants" at bounding box center [79, 179] width 98 height 23
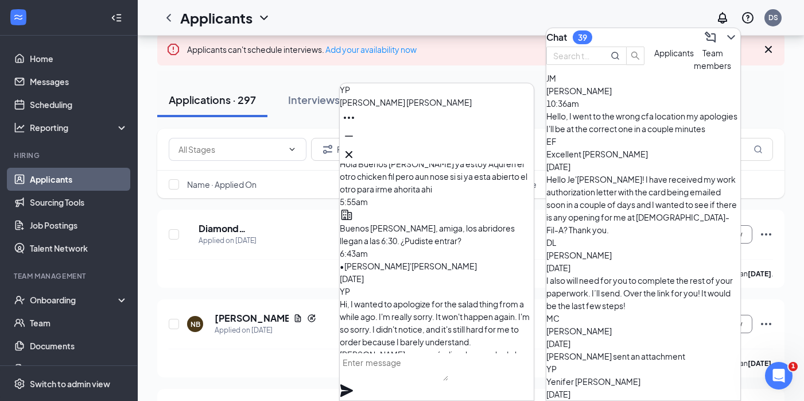
scroll to position [-63, 0]
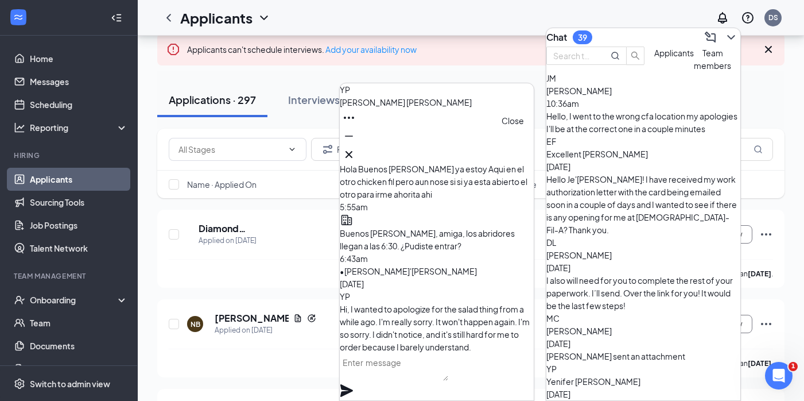
click at [356, 154] on icon "Cross" at bounding box center [349, 155] width 14 height 14
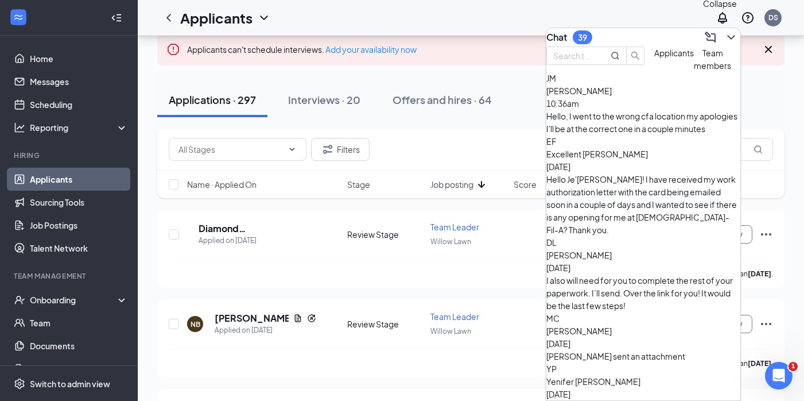
click at [724, 37] on icon "ChevronDown" at bounding box center [731, 37] width 14 height 14
